Goal: Task Accomplishment & Management: Use online tool/utility

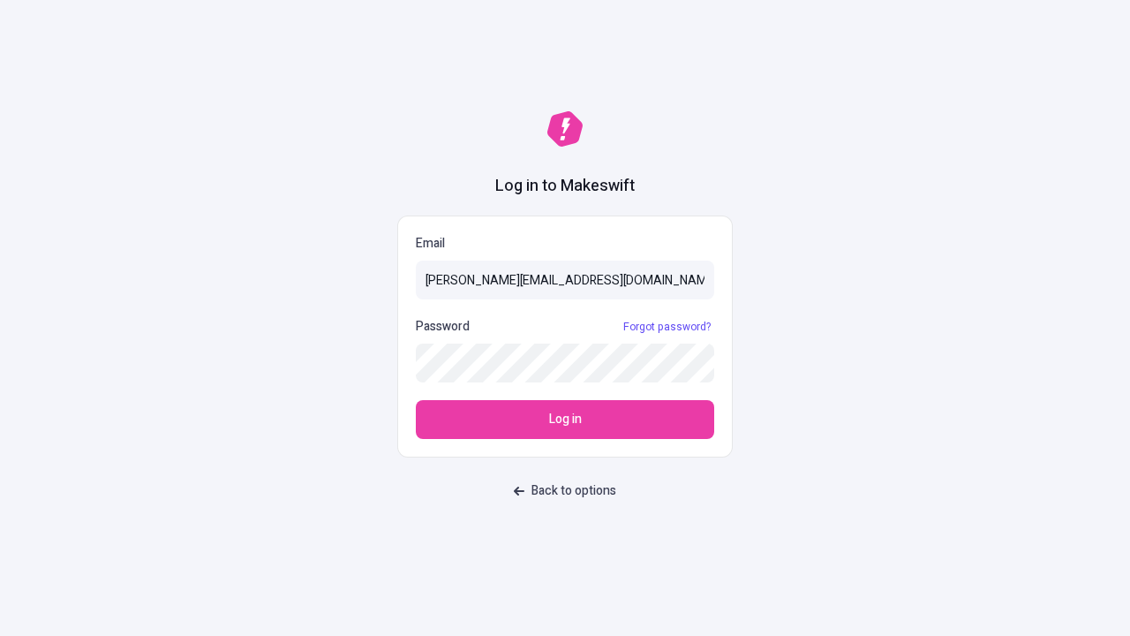
type input "[PERSON_NAME][EMAIL_ADDRESS][DOMAIN_NAME]"
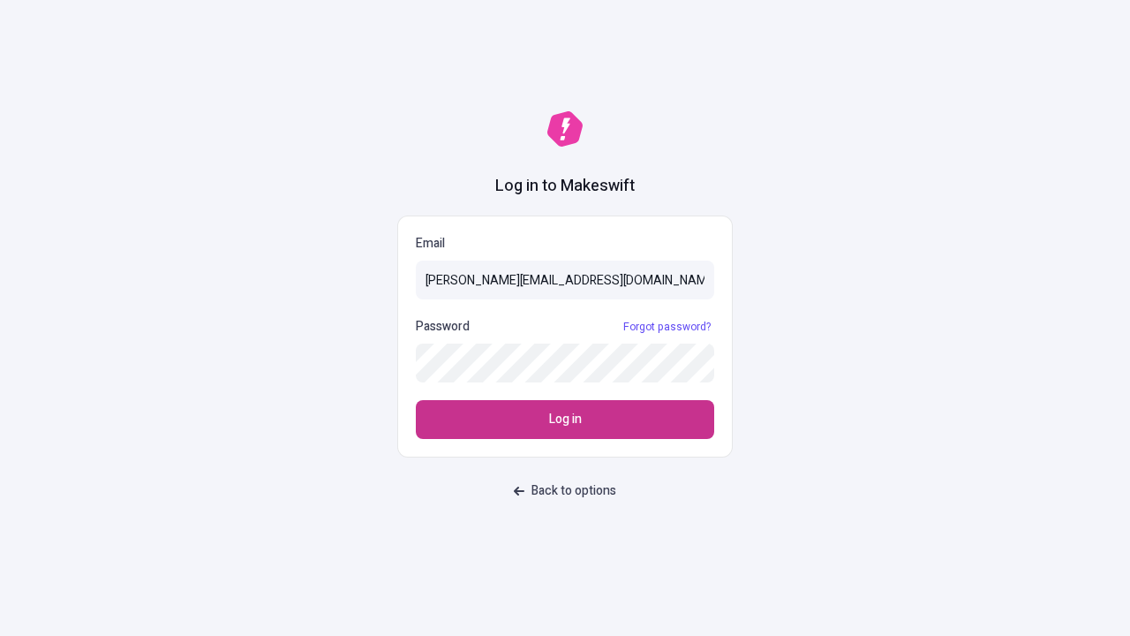
click at [565, 419] on span "Log in" at bounding box center [565, 419] width 33 height 19
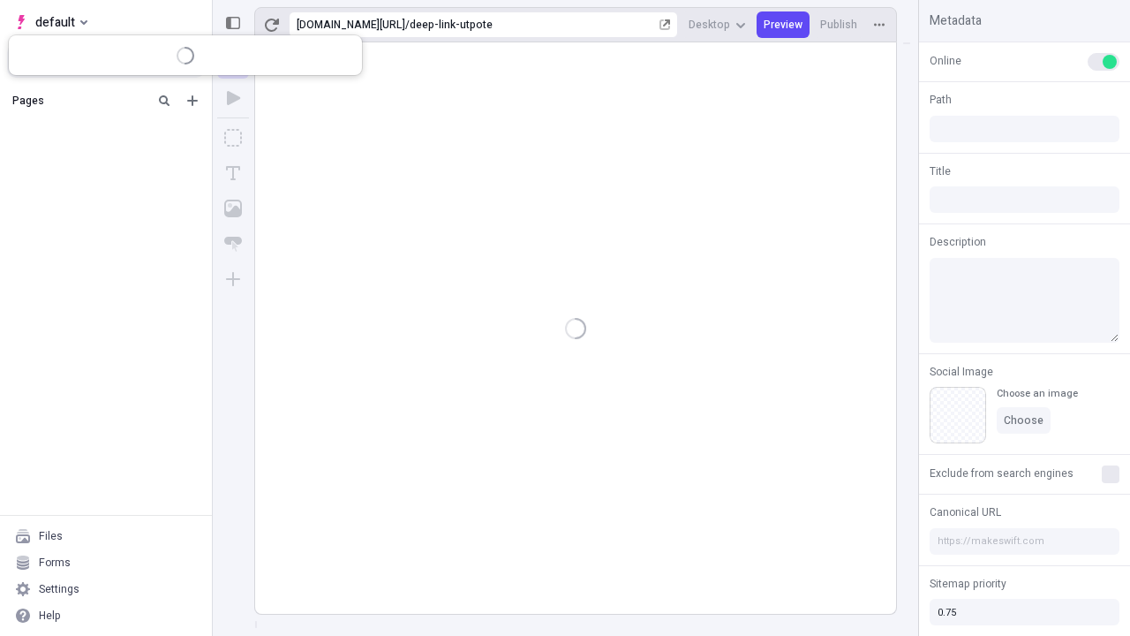
type input "/deep-link-utpote"
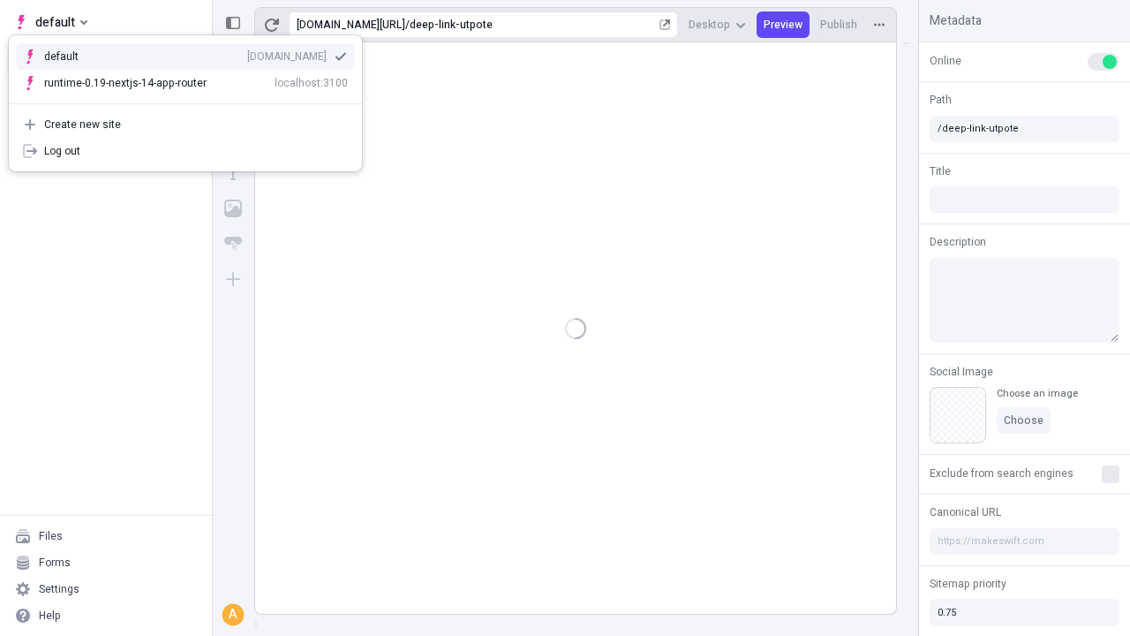
click at [247, 53] on div "qee9k4dy7d.staging.makeswift.site" at bounding box center [286, 56] width 79 height 14
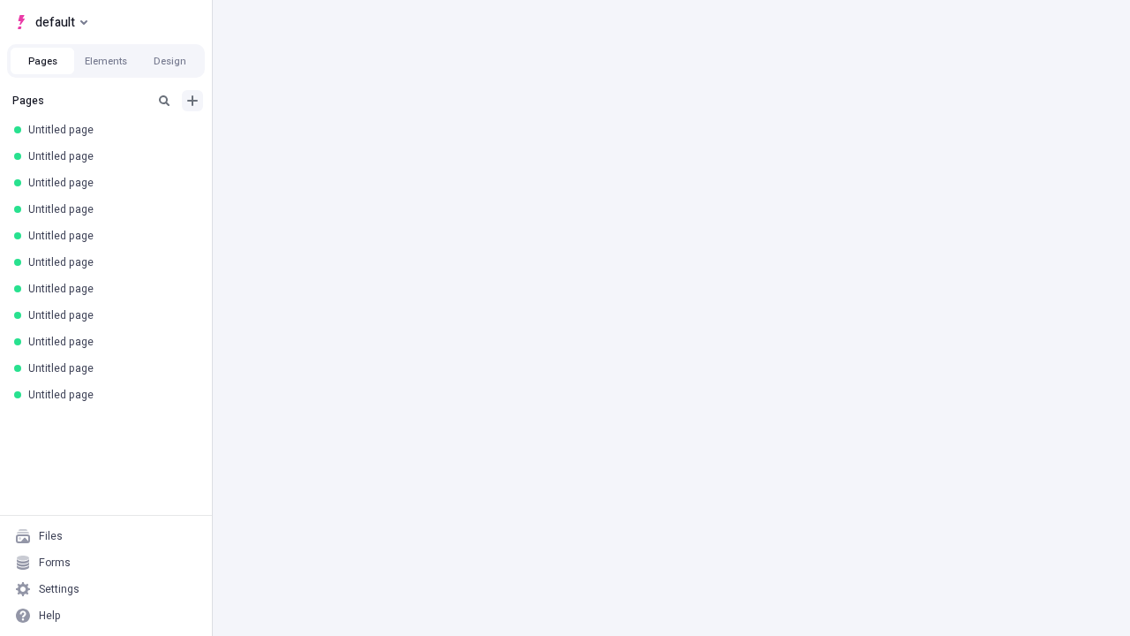
click at [193, 101] on icon "Add new" at bounding box center [192, 100] width 11 height 11
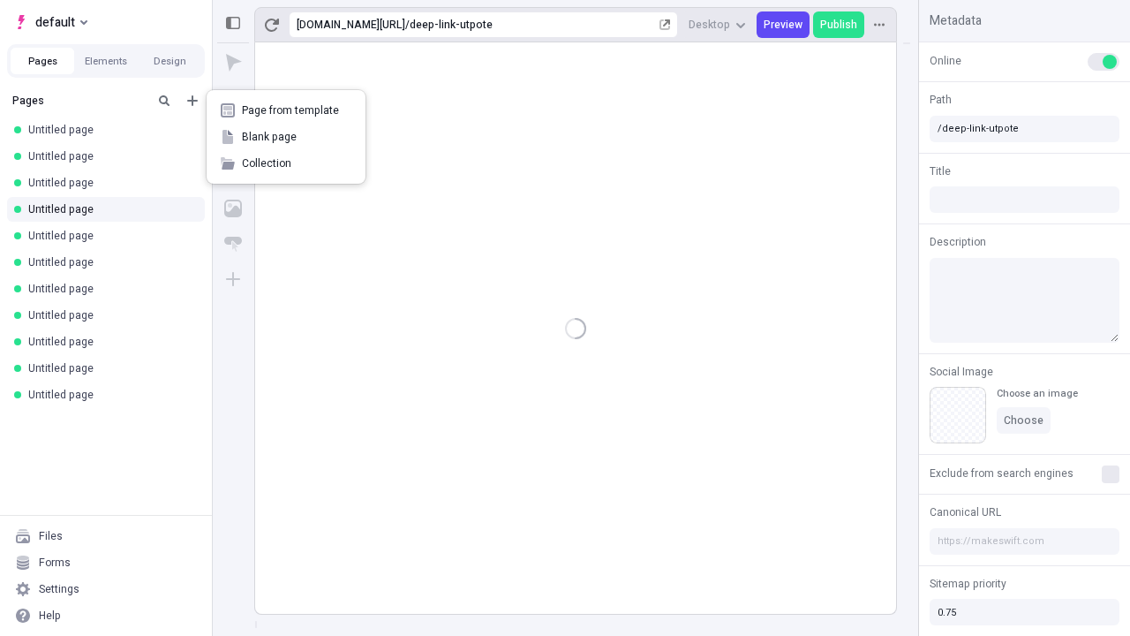
click at [286, 137] on span "Blank page" at bounding box center [297, 137] width 110 height 14
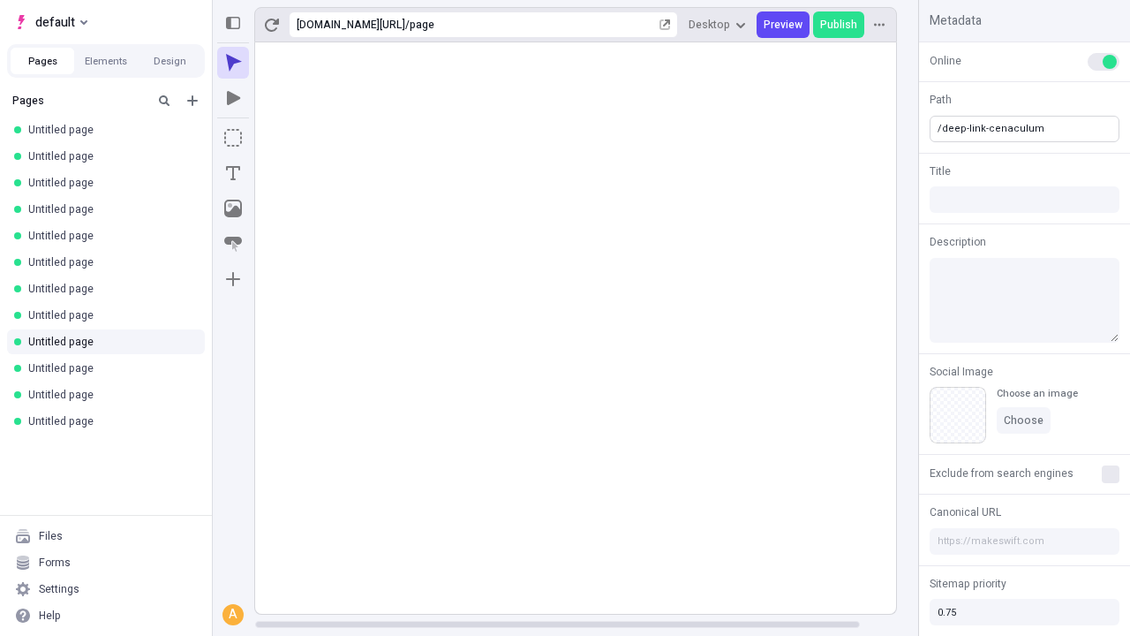
type input "/deep-link-cenaculum"
click at [193, 101] on icon "Add new" at bounding box center [192, 100] width 11 height 11
click at [286, 137] on span "Blank page" at bounding box center [297, 137] width 110 height 14
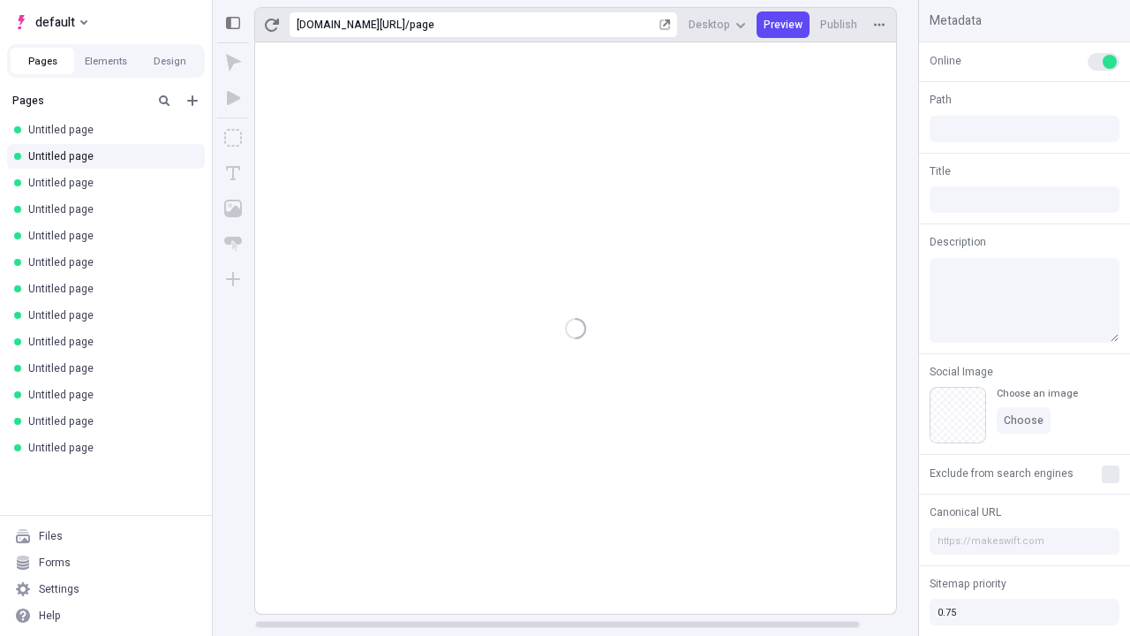
type input "/page"
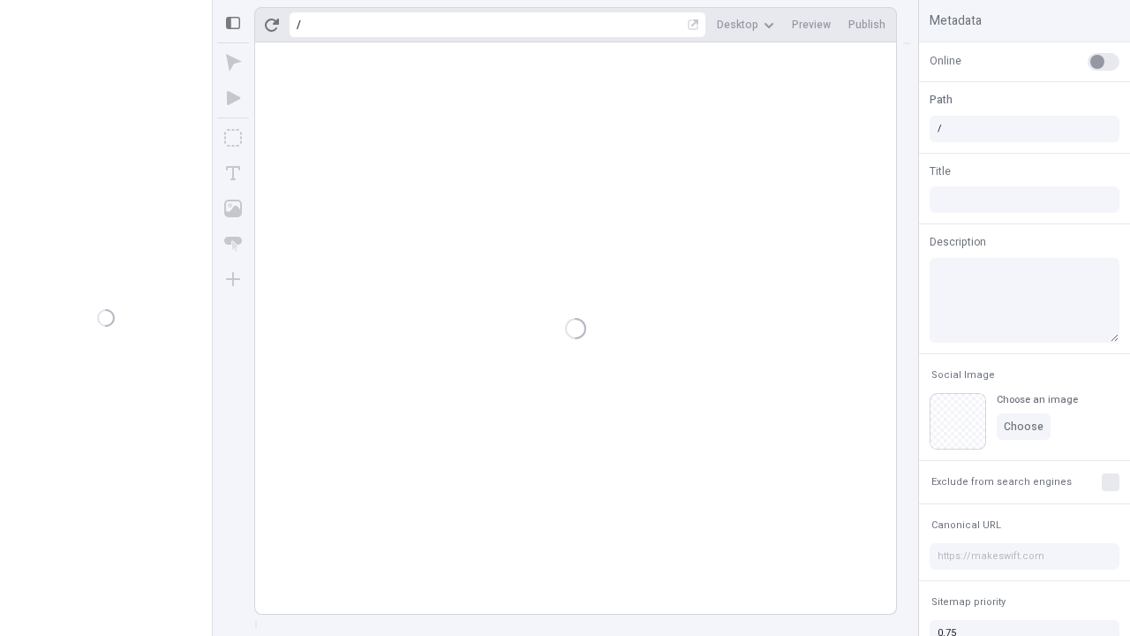
type input "/deep-link-cenaculum"
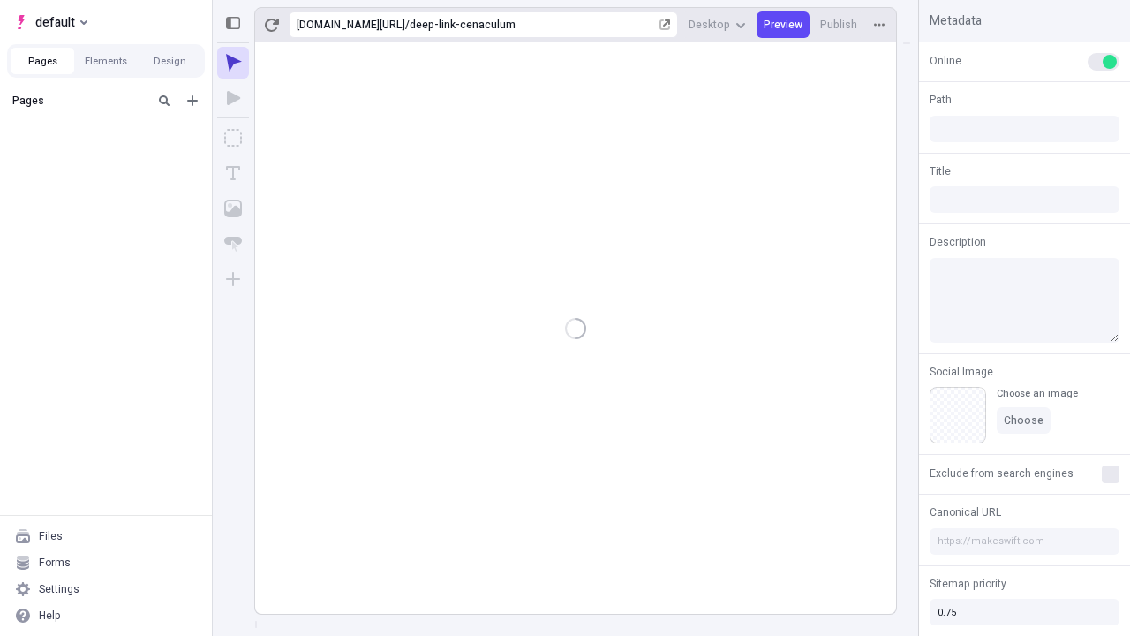
type input "/deep-link-cenaculum"
